Goal: Task Accomplishment & Management: Complete application form

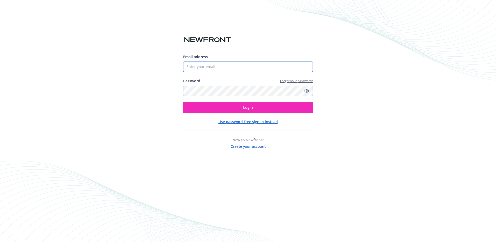
click at [304, 67] on body "Email address Password Forgot your password? Login Use password-free sign in in…" at bounding box center [248, 121] width 496 height 242
click at [0, 241] on com-1password-button at bounding box center [0, 242] width 0 height 0
type input "[EMAIL_ADDRESS][DOMAIN_NAME]"
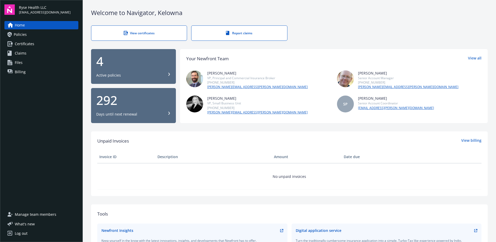
click at [30, 44] on span "Certificates" at bounding box center [24, 44] width 19 height 8
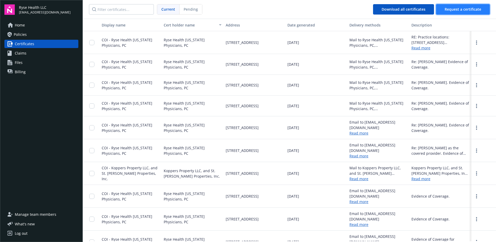
click at [457, 5] on button "Request a certificate" at bounding box center [463, 9] width 54 height 10
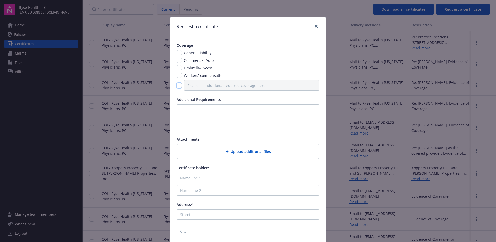
click at [179, 85] on input "checkbox" at bounding box center [179, 85] width 5 height 5
checkbox input "true"
drag, startPoint x: 205, startPoint y: 86, endPoint x: 208, endPoint y: 83, distance: 3.7
click at [205, 86] on input "Please list additional required coverage here" at bounding box center [251, 85] width 135 height 10
type input "Professional Liability"
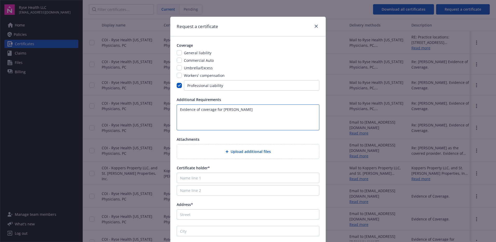
type textarea "Evidence of coverage for [PERSON_NAME]"
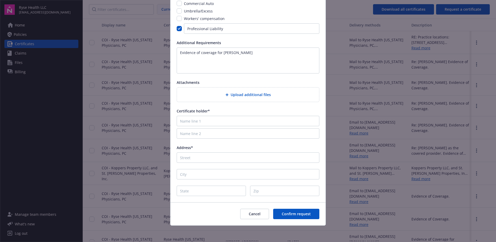
scroll to position [57, 0]
drag, startPoint x: 208, startPoint y: 118, endPoint x: 222, endPoint y: 118, distance: 14.5
click at [208, 118] on input "Name line 1" at bounding box center [248, 120] width 143 height 10
paste input "Ryse Health [US_STATE] Physicians, PC"
type input "Ryse Health [US_STATE] Physicians, PC"
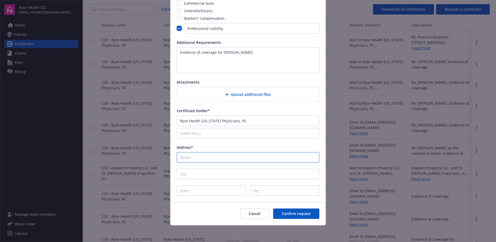
click at [232, 159] on input "Address*" at bounding box center [248, 157] width 143 height 10
paste input "[STREET_ADDRESS]"
click at [278, 156] on input "[STREET_ADDRESS]" at bounding box center [248, 157] width 143 height 10
drag, startPoint x: 277, startPoint y: 160, endPoint x: 262, endPoint y: 160, distance: 15.3
click at [262, 160] on input "[STREET_ADDRESS]" at bounding box center [248, 157] width 143 height 10
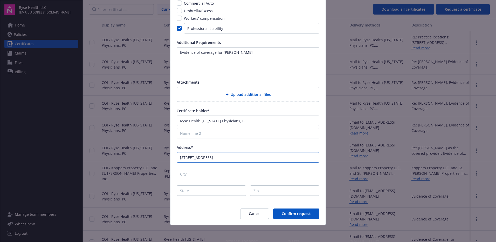
type input "[STREET_ADDRESS]"
click at [274, 190] on input "Zip" at bounding box center [284, 190] width 69 height 10
paste input "22182"
type input "22182"
click at [229, 188] on input "State" at bounding box center [211, 190] width 69 height 10
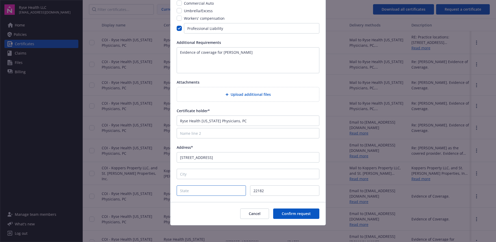
paste input "22182"
drag, startPoint x: 223, startPoint y: 191, endPoint x: 167, endPoint y: 192, distance: 55.8
click at [167, 192] on div "Request a certificate Coverage General liability Commercial Auto Umbrella/Exces…" at bounding box center [248, 121] width 496 height 242
type input "VA"
click at [187, 168] on div "Coverage General liability Commercial Auto Umbrella/Excess Workers' compensatio…" at bounding box center [247, 90] width 155 height 223
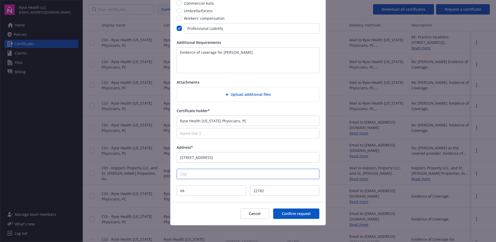
click at [185, 178] on input "City" at bounding box center [248, 174] width 143 height 10
type input "[GEOGRAPHIC_DATA]"
click at [242, 157] on input "[STREET_ADDRESS]" at bounding box center [248, 157] width 143 height 10
drag, startPoint x: 241, startPoint y: 157, endPoint x: 280, endPoint y: 159, distance: 38.7
click at [280, 159] on input "[STREET_ADDRESS]" at bounding box center [248, 157] width 143 height 10
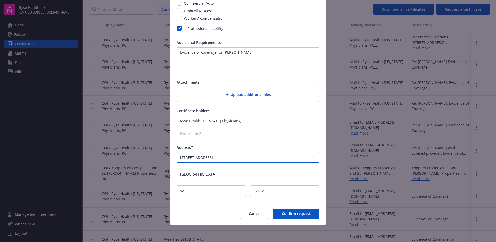
type input "[STREET_ADDRESS]"
drag, startPoint x: 257, startPoint y: 141, endPoint x: 260, endPoint y: 142, distance: 3.6
click at [257, 140] on div "Coverage General liability Commercial Auto Umbrella/Excess Workers' compensatio…" at bounding box center [247, 90] width 155 height 223
click at [292, 215] on span "Confirm request" at bounding box center [296, 213] width 29 height 5
